Goal: Manage account settings

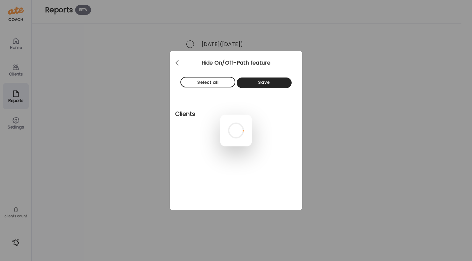
click at [220, 115] on div at bounding box center [236, 131] width 32 height 32
click at [252, 115] on div at bounding box center [236, 131] width 32 height 32
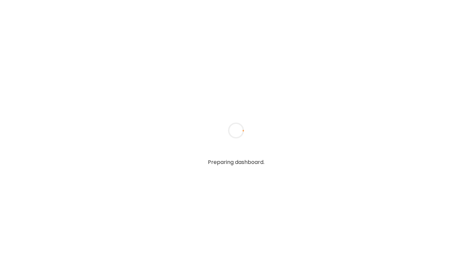
type input "**********"
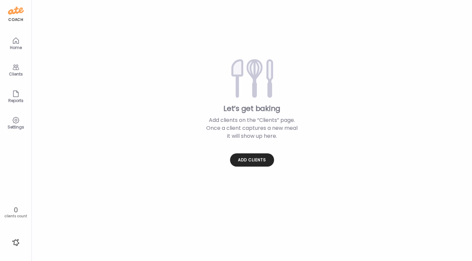
click at [15, 76] on div "Clients" at bounding box center [16, 74] width 24 height 4
